Goal: Task Accomplishment & Management: Manage account settings

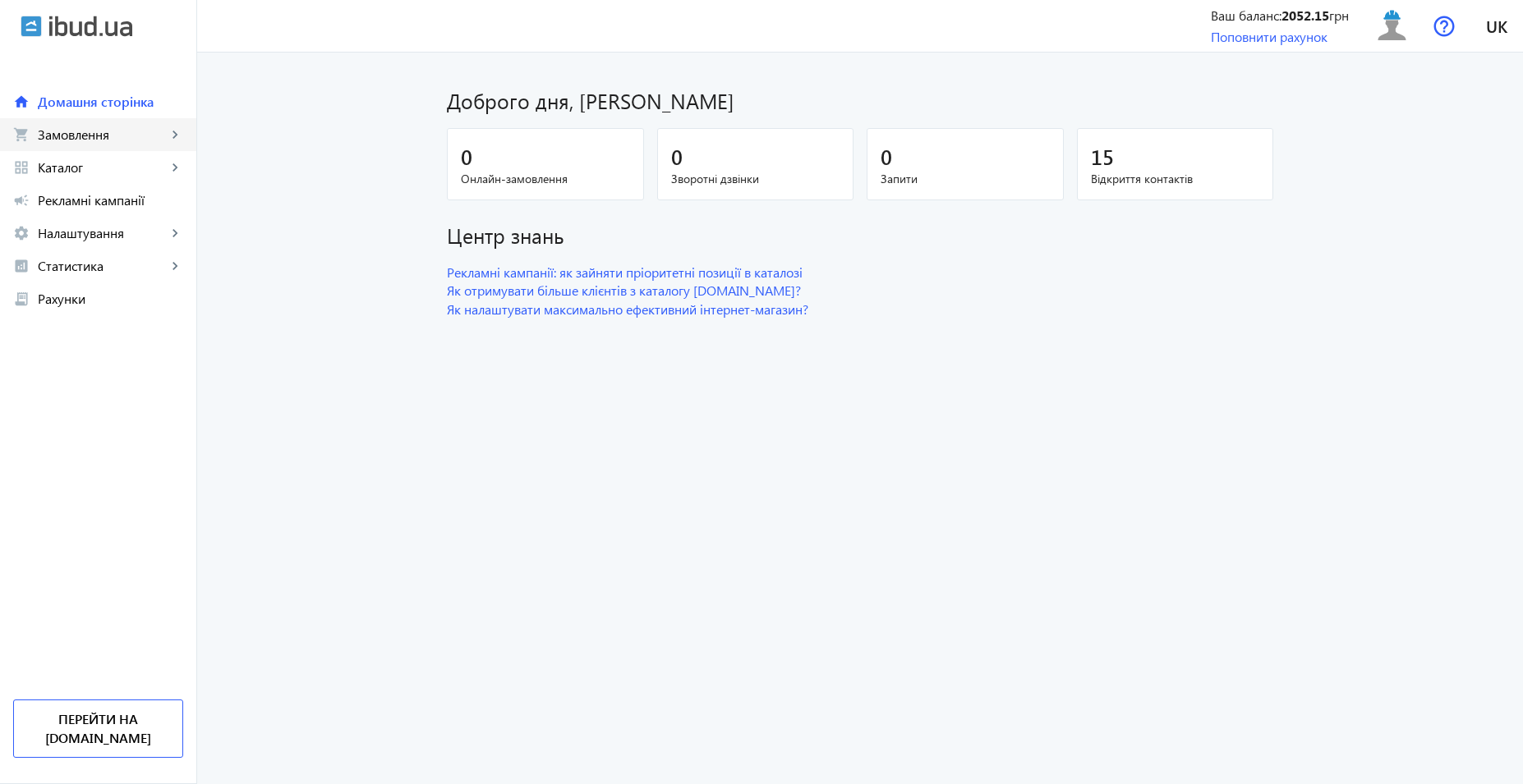
click at [111, 127] on span "Замовлення" at bounding box center [102, 134] width 129 height 16
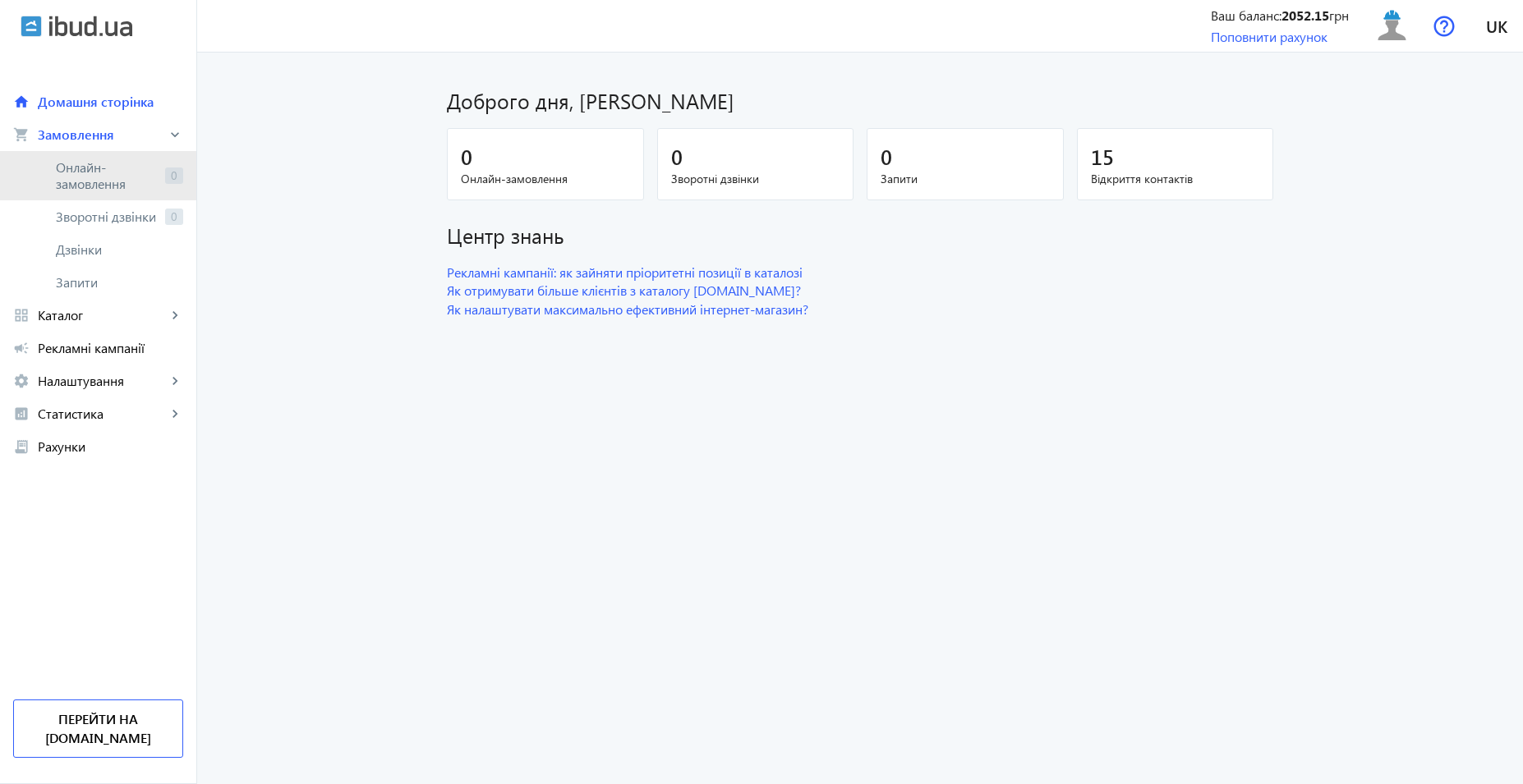
click at [116, 174] on span "Онлайн-замовлення" at bounding box center [107, 176] width 102 height 33
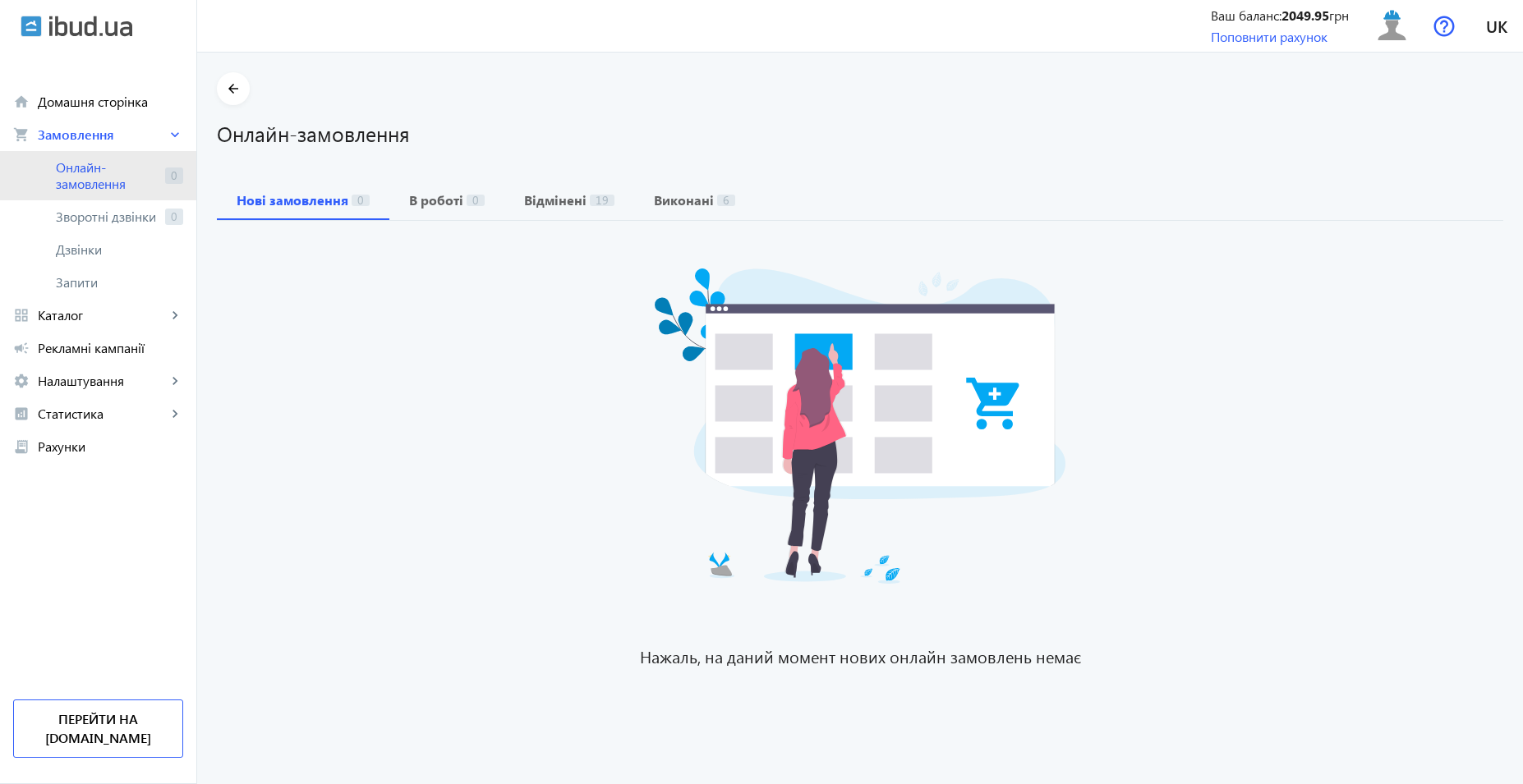
click at [110, 175] on span "Онлайн-замовлення" at bounding box center [107, 176] width 102 height 33
